Goal: Check status: Check status

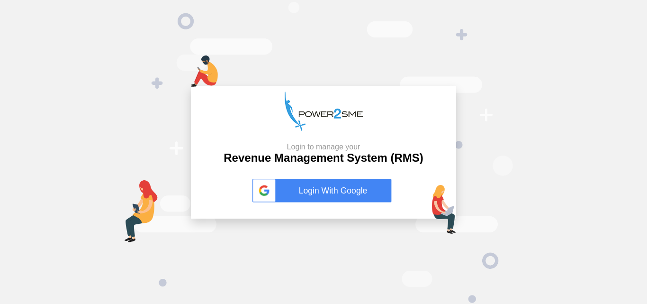
click at [322, 193] on link "Login With Google" at bounding box center [324, 191] width 142 height 24
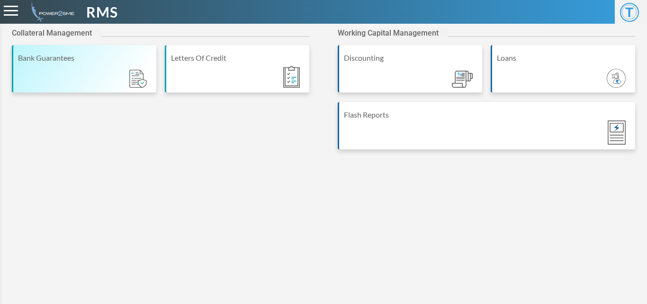
click at [85, 59] on div "Bank Guarantees" at bounding box center [85, 57] width 134 height 11
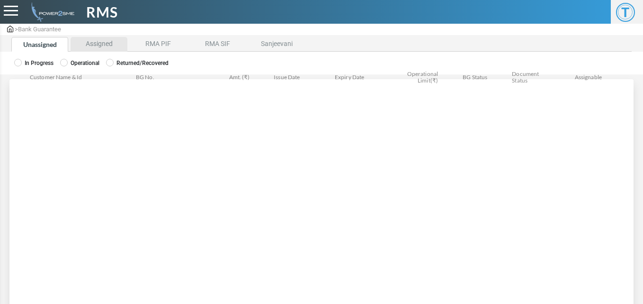
click at [100, 47] on li "Assigned" at bounding box center [99, 44] width 57 height 15
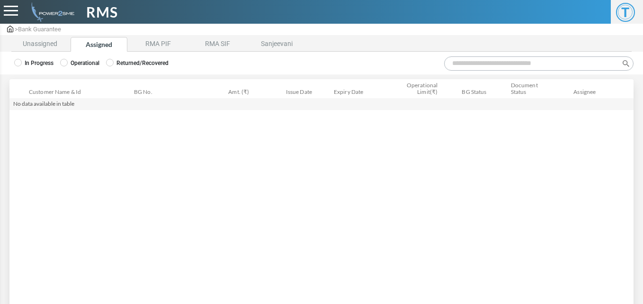
click at [79, 64] on label "Operational" at bounding box center [79, 63] width 39 height 9
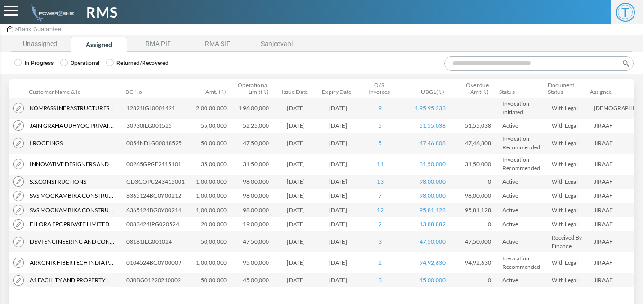
click at [467, 63] on input "Search:" at bounding box center [539, 63] width 190 height 14
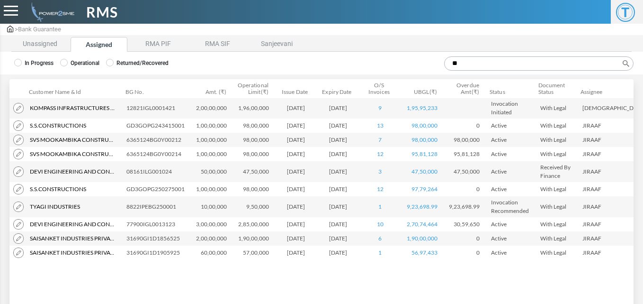
type input "*"
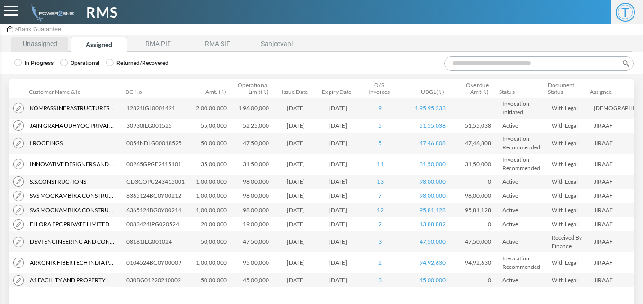
click at [45, 37] on li "Unassigned" at bounding box center [39, 44] width 57 height 15
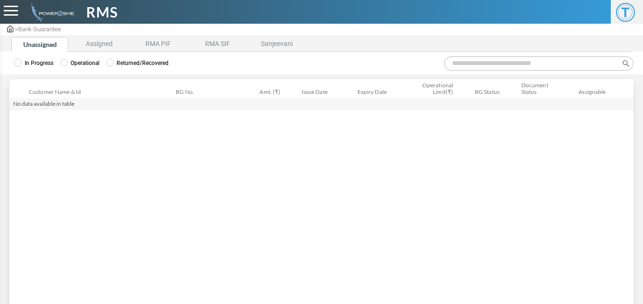
click at [456, 65] on input "Search:" at bounding box center [539, 63] width 190 height 14
type input "*"
click at [89, 62] on label "Operational" at bounding box center [79, 63] width 39 height 9
